Goal: Transaction & Acquisition: Purchase product/service

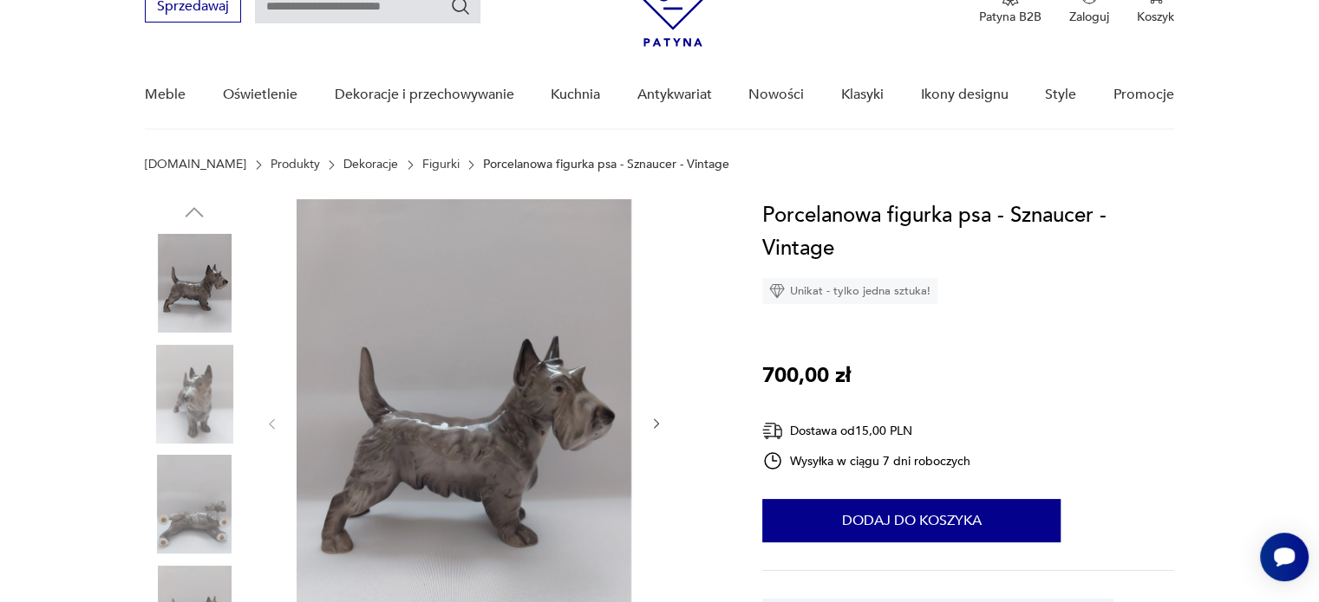
scroll to position [87, 0]
click at [657, 428] on icon "button" at bounding box center [656, 424] width 15 height 15
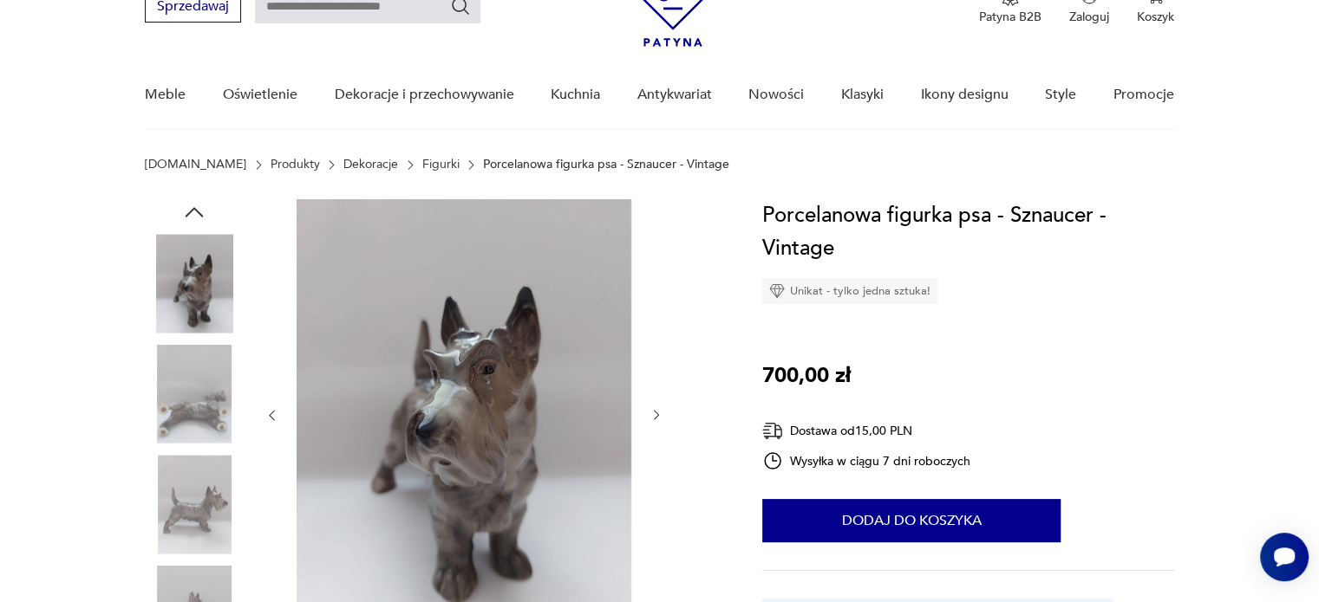
click at [657, 428] on div at bounding box center [463, 415] width 399 height 433
click at [177, 516] on img at bounding box center [194, 504] width 99 height 99
